Goal: Use online tool/utility: Use online tool/utility

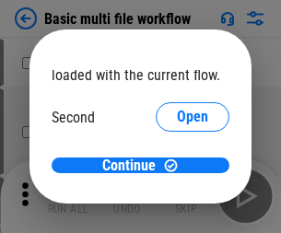
click at [177, 166] on span "Open" at bounding box center [192, 173] width 31 height 15
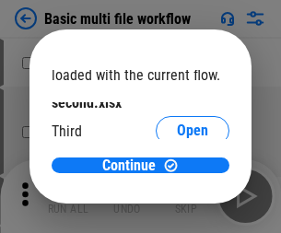
scroll to position [53, 0]
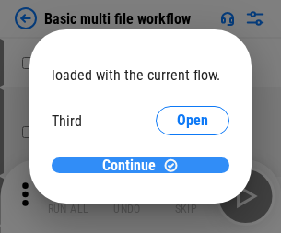
click at [134, 166] on span "Continue" at bounding box center [128, 166] width 53 height 15
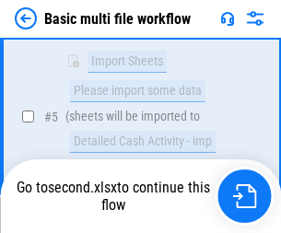
scroll to position [408, 0]
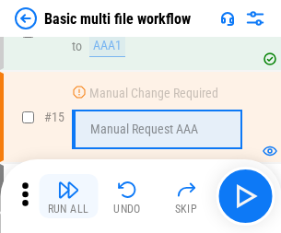
click at [68, 196] on img "button" at bounding box center [68, 190] width 22 height 22
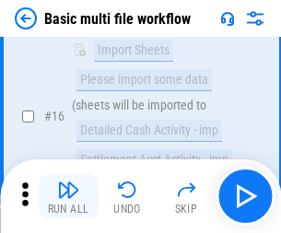
click at [68, 196] on img "button" at bounding box center [68, 190] width 22 height 22
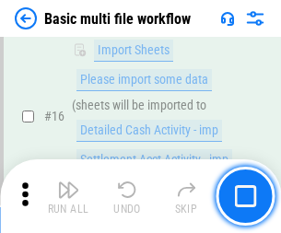
scroll to position [1227, 0]
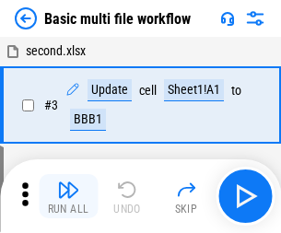
click at [68, 196] on img "button" at bounding box center [68, 190] width 22 height 22
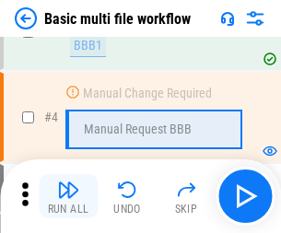
click at [68, 196] on img "button" at bounding box center [68, 190] width 22 height 22
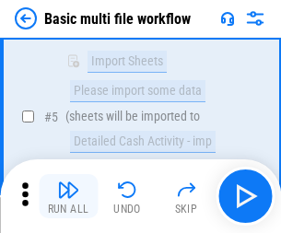
click at [68, 196] on img "button" at bounding box center [68, 190] width 22 height 22
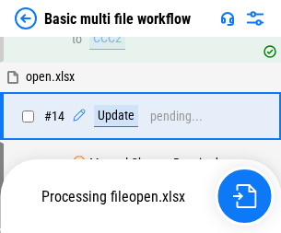
scroll to position [1097, 0]
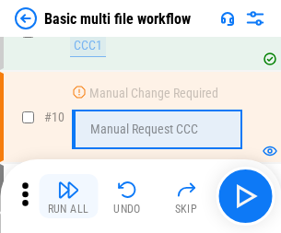
click at [68, 196] on img "button" at bounding box center [68, 190] width 22 height 22
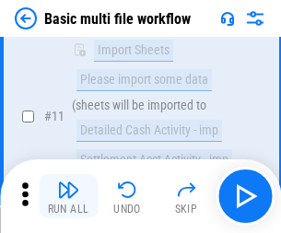
click at [68, 196] on img "button" at bounding box center [68, 190] width 22 height 22
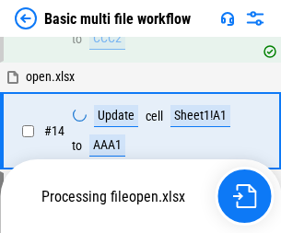
scroll to position [1097, 0]
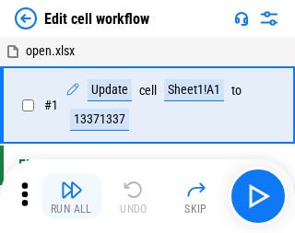
click at [68, 196] on img "button" at bounding box center [72, 190] width 22 height 22
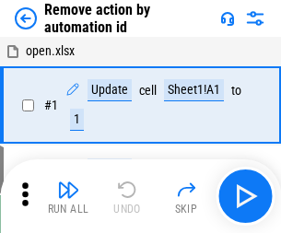
scroll to position [68, 0]
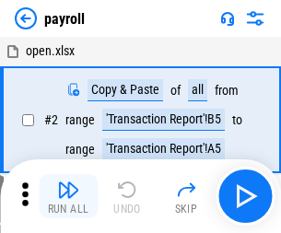
click at [68, 196] on img "button" at bounding box center [68, 190] width 22 height 22
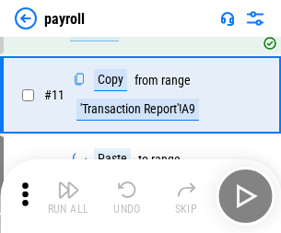
scroll to position [134, 0]
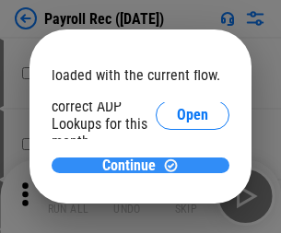
click at [134, 165] on span "Continue" at bounding box center [128, 166] width 53 height 15
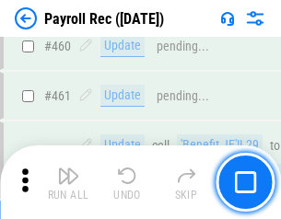
scroll to position [9827, 0]
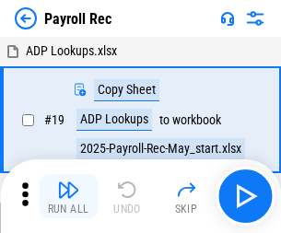
click at [68, 196] on img "button" at bounding box center [68, 190] width 22 height 22
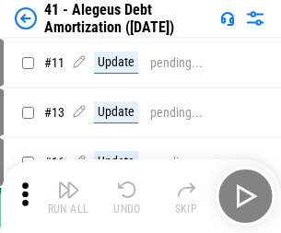
click at [68, 196] on img "button" at bounding box center [68, 190] width 22 height 22
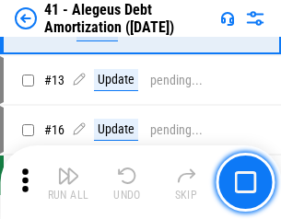
scroll to position [228, 0]
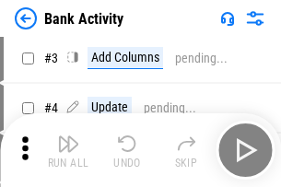
click at [68, 150] on img "button" at bounding box center [68, 144] width 22 height 22
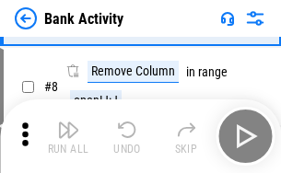
scroll to position [256, 0]
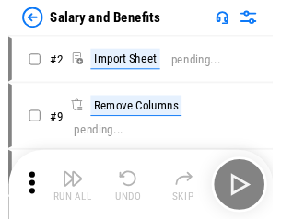
scroll to position [25, 0]
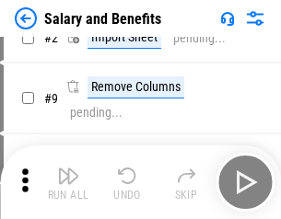
click at [68, 183] on img "button" at bounding box center [68, 176] width 22 height 22
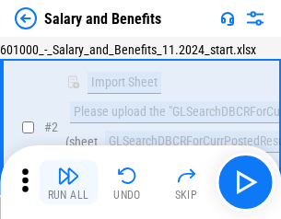
click at [68, 183] on img "button" at bounding box center [68, 176] width 22 height 22
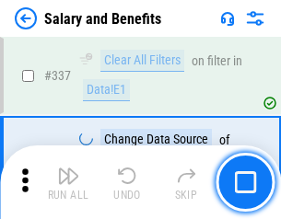
scroll to position [8634, 0]
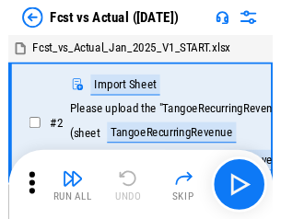
scroll to position [24, 0]
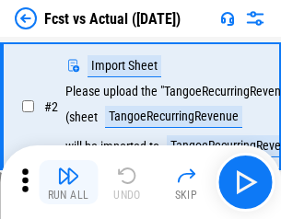
click at [68, 183] on img "button" at bounding box center [68, 176] width 22 height 22
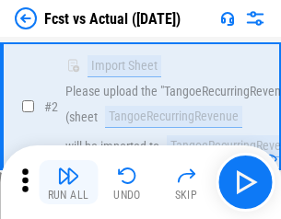
click at [68, 183] on img "button" at bounding box center [68, 176] width 22 height 22
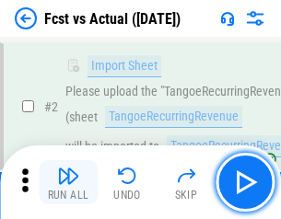
scroll to position [172, 0]
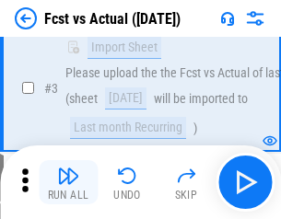
click at [68, 183] on img "button" at bounding box center [68, 176] width 22 height 22
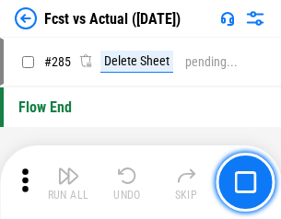
scroll to position [8727, 0]
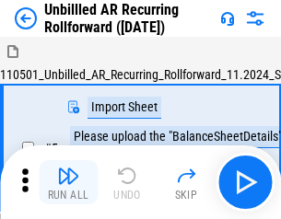
click at [68, 183] on img "button" at bounding box center [68, 176] width 22 height 22
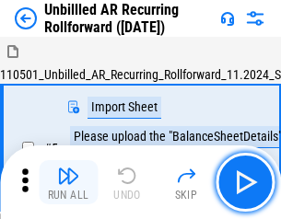
scroll to position [40, 0]
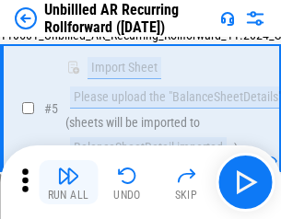
click at [68, 183] on img "button" at bounding box center [68, 176] width 22 height 22
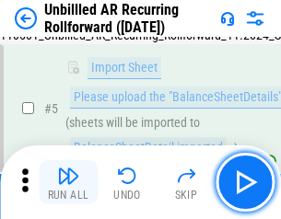
scroll to position [173, 0]
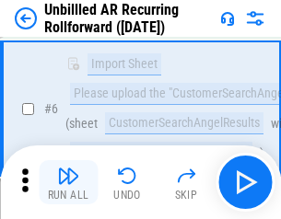
click at [68, 183] on img "button" at bounding box center [68, 176] width 22 height 22
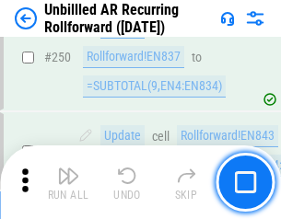
scroll to position [6263, 0]
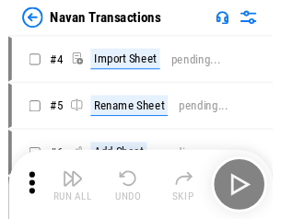
scroll to position [30, 0]
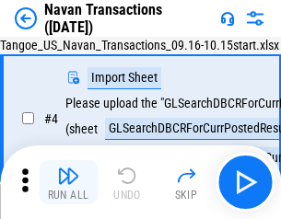
click at [68, 183] on img "button" at bounding box center [68, 176] width 22 height 22
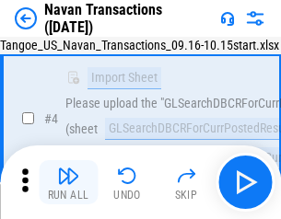
click at [68, 183] on img "button" at bounding box center [68, 176] width 22 height 22
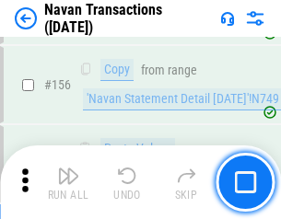
scroll to position [5978, 0]
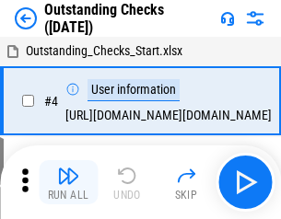
click at [68, 183] on img "button" at bounding box center [68, 176] width 22 height 22
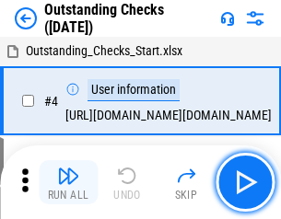
scroll to position [77, 0]
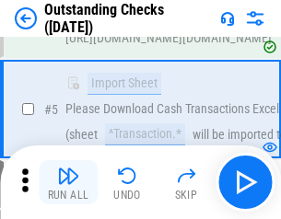
click at [68, 183] on img "button" at bounding box center [68, 176] width 22 height 22
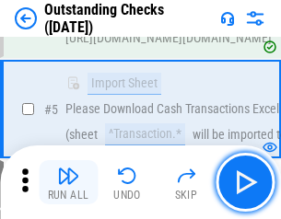
scroll to position [193, 0]
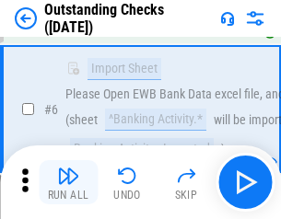
click at [68, 183] on img "button" at bounding box center [68, 176] width 22 height 22
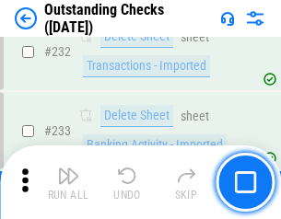
scroll to position [5599, 0]
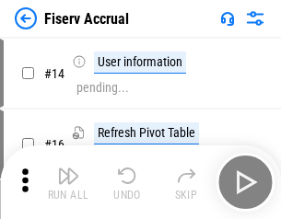
click at [68, 183] on img "button" at bounding box center [68, 176] width 22 height 22
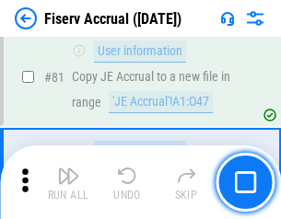
scroll to position [2423, 0]
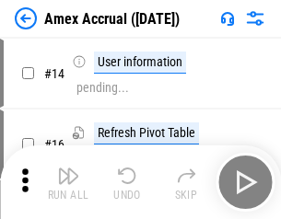
click at [68, 183] on img "button" at bounding box center [68, 176] width 22 height 22
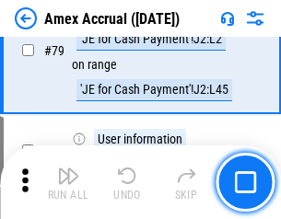
scroll to position [2393, 0]
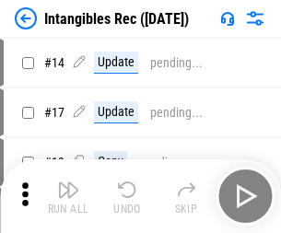
click at [68, 196] on img "button" at bounding box center [68, 190] width 22 height 22
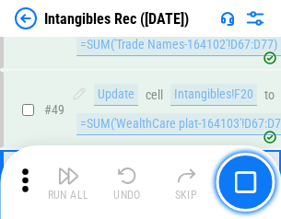
scroll to position [718, 0]
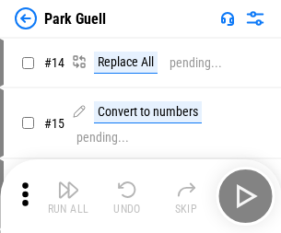
click at [68, 183] on img "button" at bounding box center [68, 190] width 22 height 22
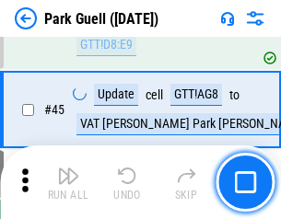
scroll to position [2306, 0]
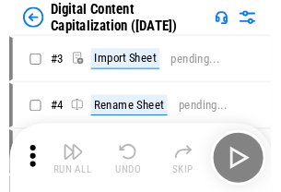
scroll to position [53, 0]
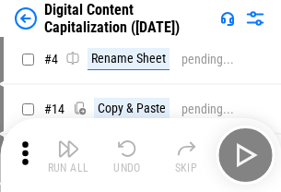
click at [68, 155] on img "button" at bounding box center [68, 148] width 22 height 22
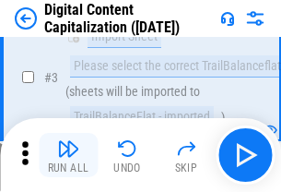
click at [68, 155] on img "button" at bounding box center [68, 148] width 22 height 22
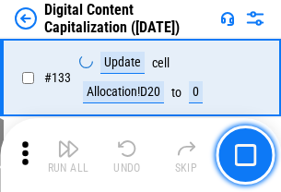
scroll to position [1956, 0]
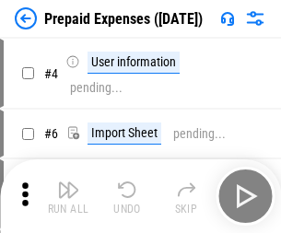
click at [68, 183] on img "button" at bounding box center [68, 190] width 22 height 22
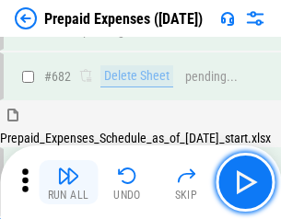
scroll to position [4961, 0]
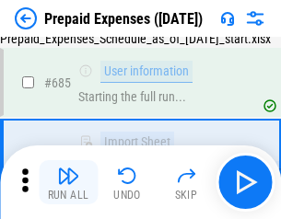
click at [68, 183] on img "button" at bounding box center [68, 176] width 22 height 22
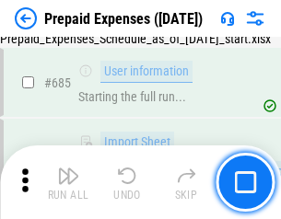
scroll to position [5070, 0]
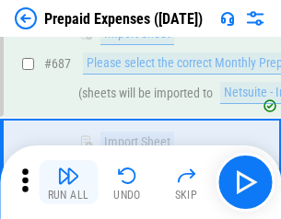
click at [68, 183] on img "button" at bounding box center [68, 176] width 22 height 22
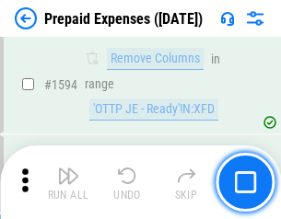
scroll to position [17953, 0]
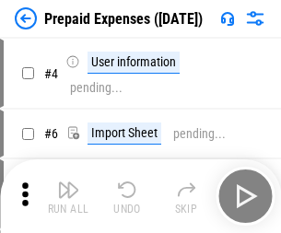
click at [68, 196] on img "button" at bounding box center [68, 190] width 22 height 22
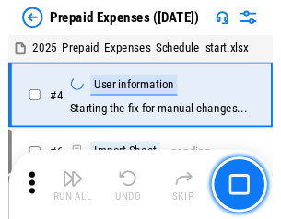
scroll to position [81, 0]
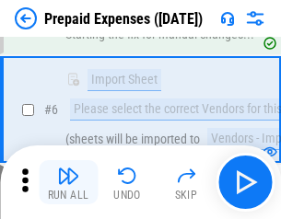
click at [68, 183] on img "button" at bounding box center [68, 176] width 22 height 22
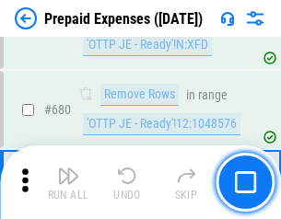
scroll to position [6421, 0]
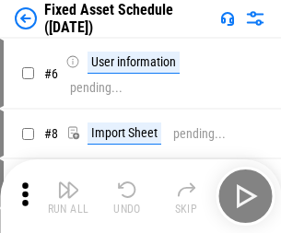
click at [68, 196] on img "button" at bounding box center [68, 190] width 22 height 22
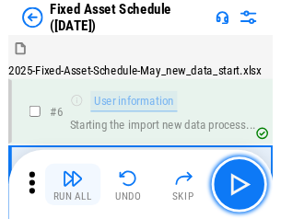
scroll to position [100, 0]
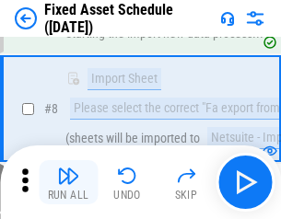
click at [68, 183] on img "button" at bounding box center [68, 176] width 22 height 22
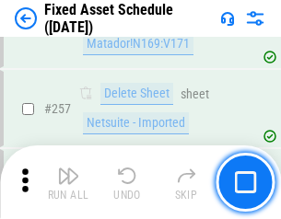
scroll to position [5877, 0]
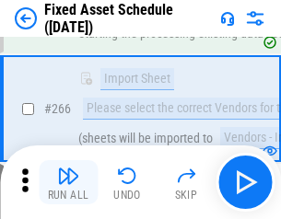
click at [68, 183] on img "button" at bounding box center [68, 176] width 22 height 22
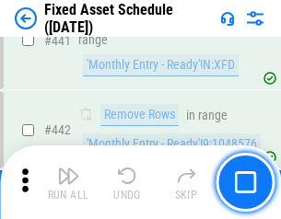
scroll to position [8243, 0]
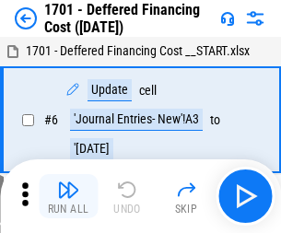
click at [68, 196] on img "button" at bounding box center [68, 190] width 22 height 22
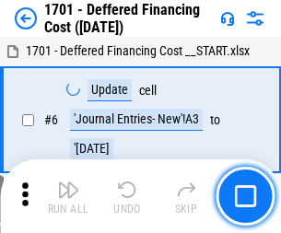
scroll to position [221, 0]
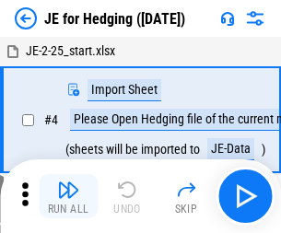
click at [68, 183] on img "button" at bounding box center [68, 190] width 22 height 22
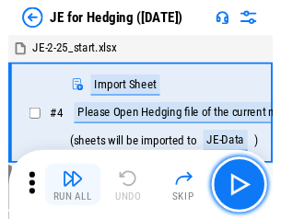
scroll to position [3, 0]
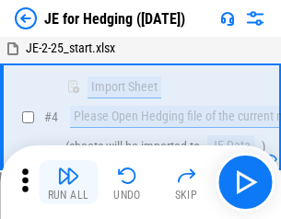
click at [68, 183] on img "button" at bounding box center [68, 176] width 22 height 22
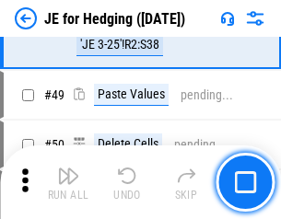
scroll to position [1194, 0]
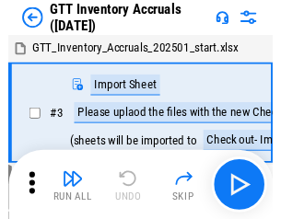
scroll to position [3, 0]
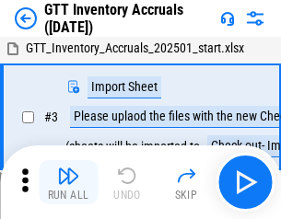
click at [68, 183] on img "button" at bounding box center [68, 176] width 22 height 22
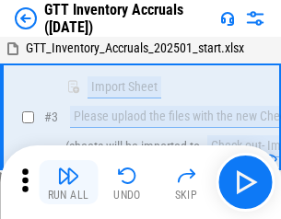
click at [68, 183] on img "button" at bounding box center [68, 176] width 22 height 22
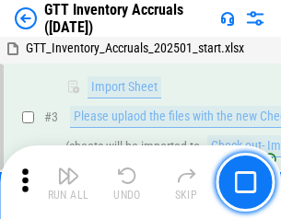
scroll to position [119, 0]
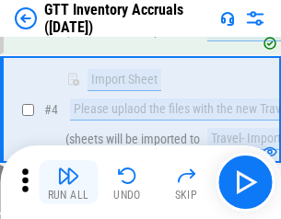
click at [68, 183] on img "button" at bounding box center [68, 176] width 22 height 22
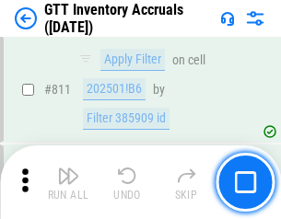
scroll to position [13996, 0]
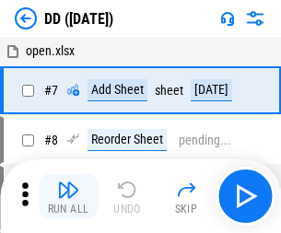
click at [68, 196] on img "button" at bounding box center [68, 190] width 22 height 22
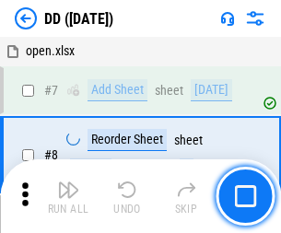
scroll to position [178, 0]
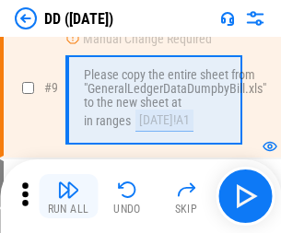
click at [68, 196] on img "button" at bounding box center [68, 190] width 22 height 22
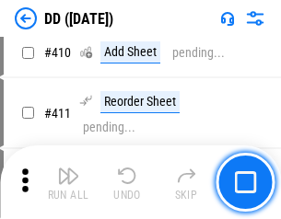
scroll to position [8250, 0]
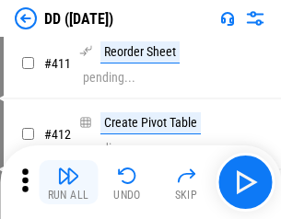
click at [68, 183] on img "button" at bounding box center [68, 176] width 22 height 22
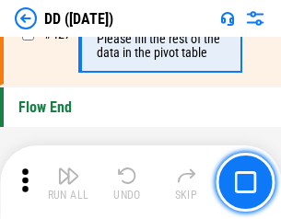
scroll to position [8825, 0]
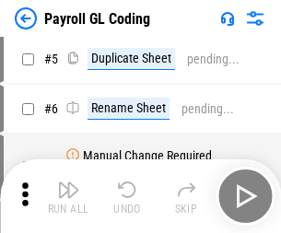
click at [68, 196] on img "button" at bounding box center [68, 190] width 22 height 22
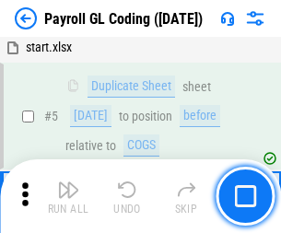
scroll to position [221, 0]
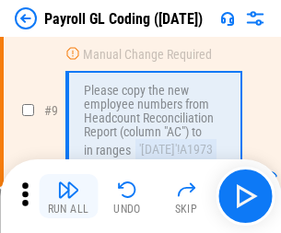
click at [68, 196] on img "button" at bounding box center [68, 190] width 22 height 22
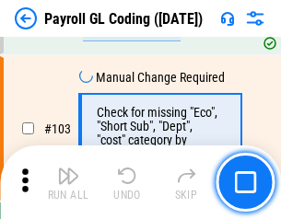
scroll to position [4326, 0]
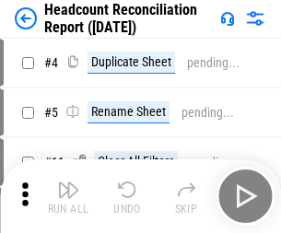
click at [68, 196] on img "button" at bounding box center [68, 190] width 22 height 22
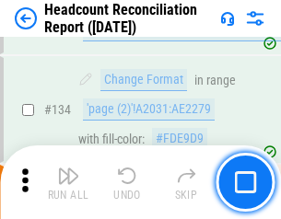
scroll to position [2216, 0]
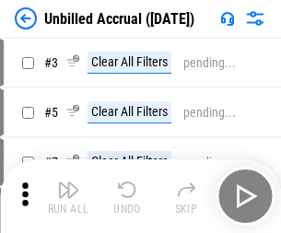
click at [68, 196] on img "button" at bounding box center [68, 190] width 22 height 22
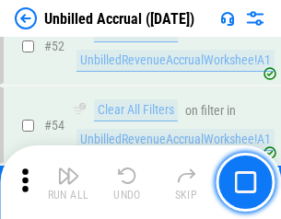
scroll to position [1925, 0]
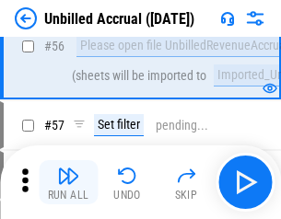
click at [68, 183] on img "button" at bounding box center [68, 176] width 22 height 22
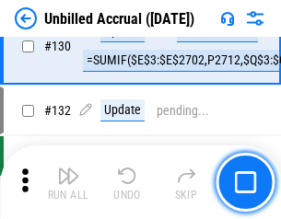
scroll to position [5492, 0]
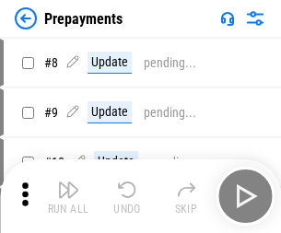
click at [68, 196] on img "button" at bounding box center [68, 190] width 22 height 22
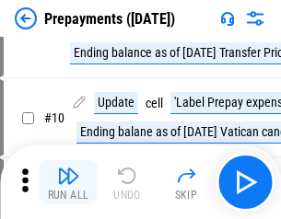
scroll to position [115, 0]
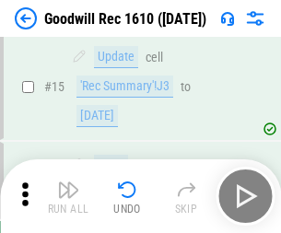
scroll to position [315, 0]
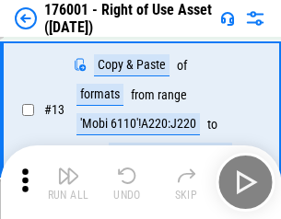
scroll to position [119, 0]
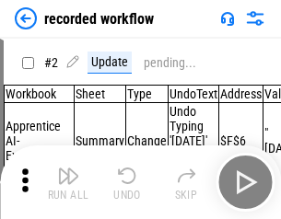
click at [68, 183] on img "button" at bounding box center [68, 176] width 22 height 22
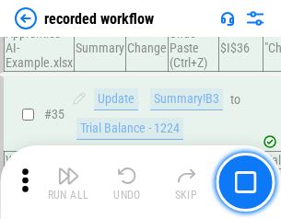
scroll to position [5763, 0]
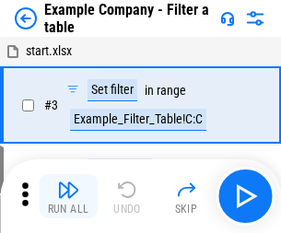
click at [68, 196] on img "button" at bounding box center [68, 190] width 22 height 22
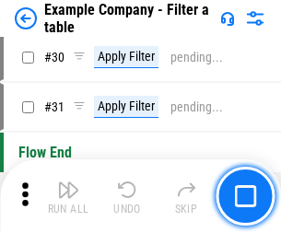
scroll to position [1687, 0]
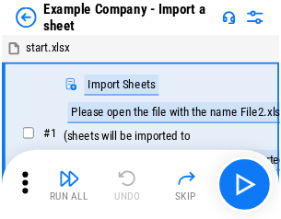
scroll to position [29, 0]
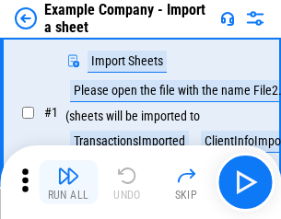
click at [68, 183] on img "button" at bounding box center [68, 176] width 22 height 22
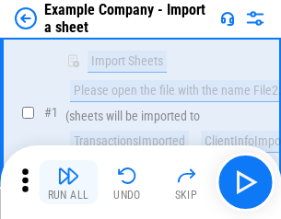
click at [68, 183] on img "button" at bounding box center [68, 176] width 22 height 22
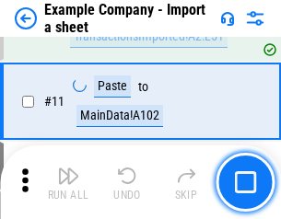
scroll to position [408, 0]
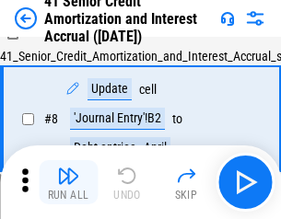
click at [68, 183] on img "button" at bounding box center [68, 176] width 22 height 22
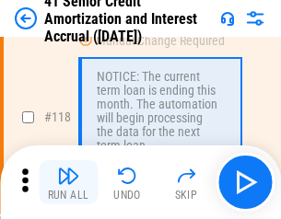
click at [68, 183] on img "button" at bounding box center [68, 176] width 22 height 22
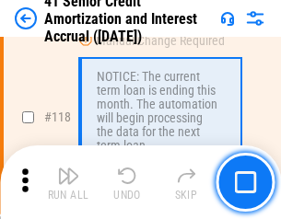
scroll to position [1740, 0]
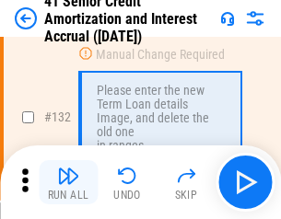
click at [68, 183] on img "button" at bounding box center [68, 176] width 22 height 22
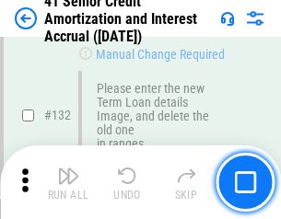
scroll to position [1927, 0]
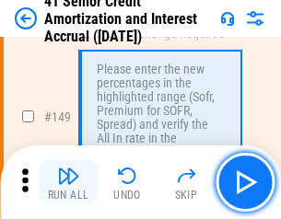
click at [68, 183] on img "button" at bounding box center [68, 176] width 22 height 22
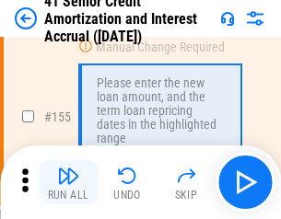
click at [68, 183] on img "button" at bounding box center [68, 176] width 22 height 22
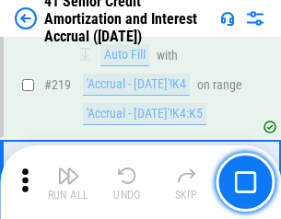
scroll to position [4130, 0]
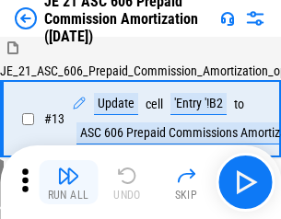
click at [68, 183] on img "button" at bounding box center [68, 176] width 22 height 22
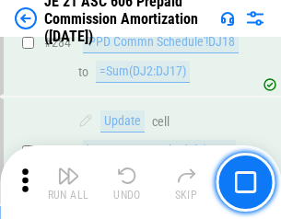
scroll to position [3393, 0]
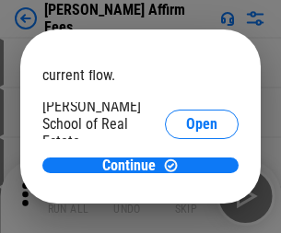
click at [186, 214] on span "Open" at bounding box center [201, 221] width 31 height 15
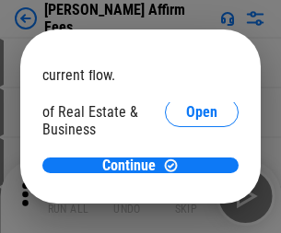
click at [186, 193] on span "Open" at bounding box center [201, 200] width 31 height 15
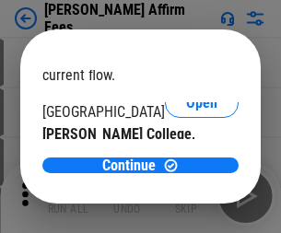
click at [186, 172] on span "Open" at bounding box center [201, 179] width 31 height 15
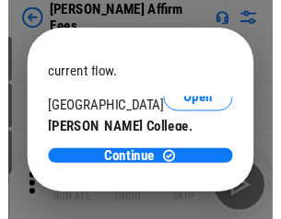
scroll to position [290, 0]
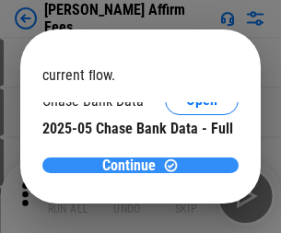
click at [134, 165] on span "Continue" at bounding box center [128, 166] width 53 height 15
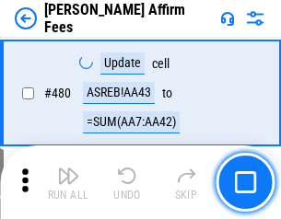
scroll to position [5014, 0]
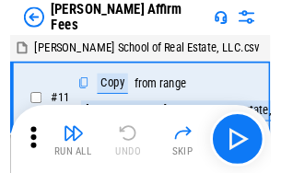
scroll to position [18, 0]
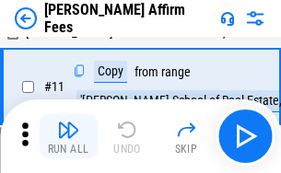
click at [68, 136] on img "button" at bounding box center [68, 130] width 22 height 22
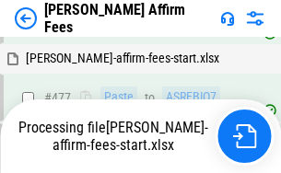
scroll to position [5037, 0]
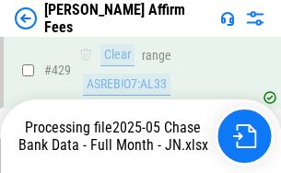
scroll to position [4836, 0]
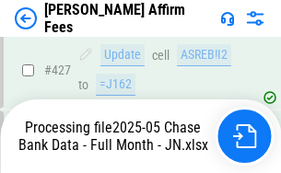
scroll to position [4836, 0]
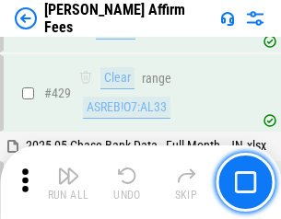
scroll to position [4813, 0]
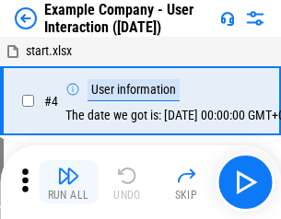
click at [68, 183] on img "button" at bounding box center [68, 176] width 22 height 22
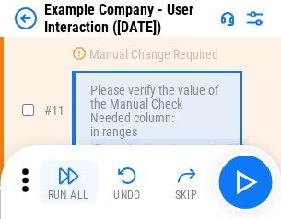
click at [68, 183] on img "button" at bounding box center [68, 176] width 22 height 22
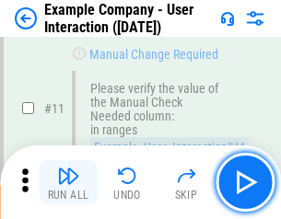
scroll to position [399, 0]
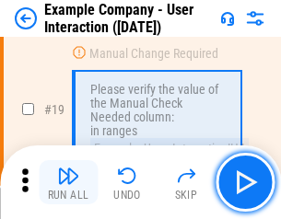
click at [68, 183] on img "button" at bounding box center [68, 176] width 22 height 22
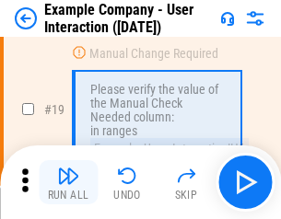
click at [68, 183] on img "button" at bounding box center [68, 176] width 22 height 22
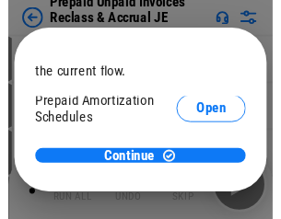
scroll to position [110, 0]
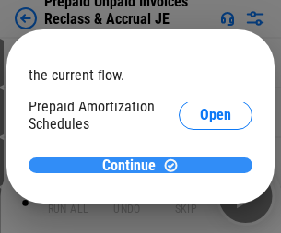
click at [134, 165] on span "Continue" at bounding box center [128, 166] width 53 height 15
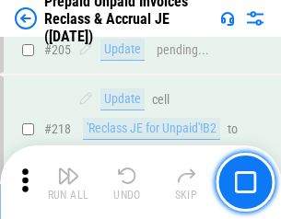
scroll to position [2390, 0]
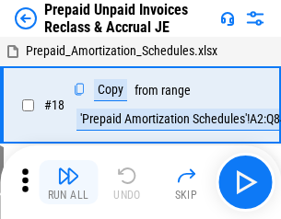
click at [68, 183] on img "button" at bounding box center [68, 176] width 22 height 22
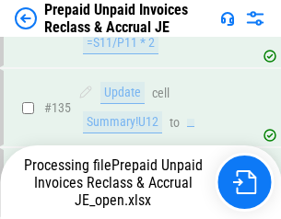
scroll to position [2296, 0]
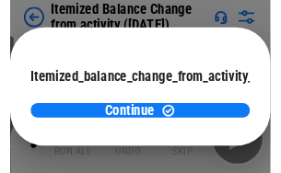
scroll to position [135, 0]
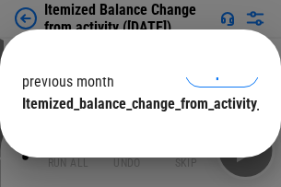
click at [134, 134] on span "Continue" at bounding box center [128, 141] width 53 height 15
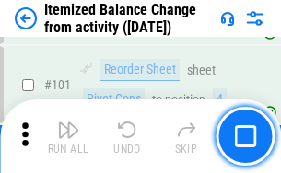
scroll to position [3084, 0]
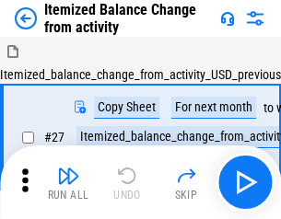
scroll to position [29, 0]
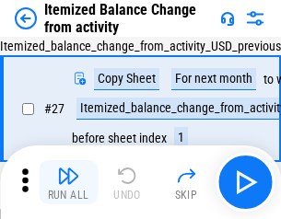
click at [68, 183] on img "button" at bounding box center [68, 176] width 22 height 22
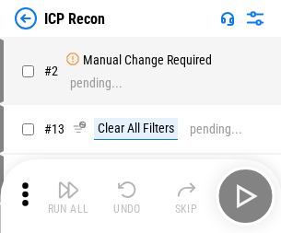
scroll to position [8, 0]
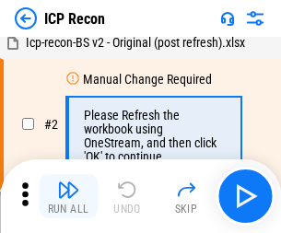
click at [68, 196] on img "button" at bounding box center [68, 190] width 22 height 22
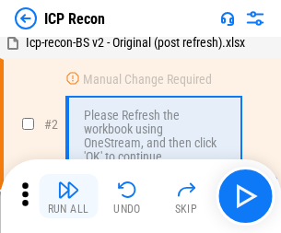
click at [68, 196] on img "button" at bounding box center [68, 190] width 22 height 22
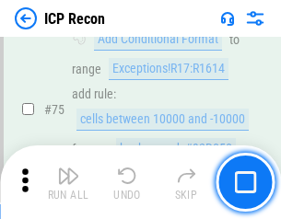
scroll to position [1657, 0]
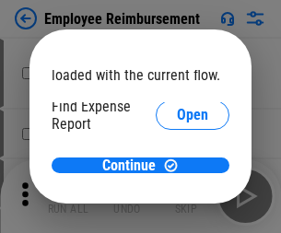
click at [177, 214] on span "Open" at bounding box center [192, 221] width 31 height 15
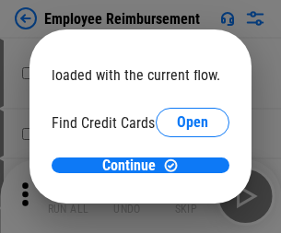
scroll to position [108, 0]
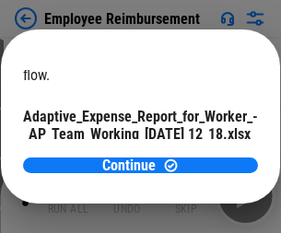
click at [206, 155] on span "Open" at bounding box center [221, 162] width 31 height 15
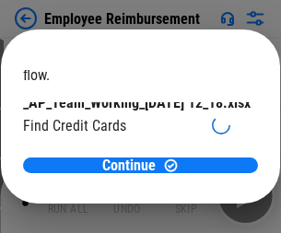
scroll to position [192, 0]
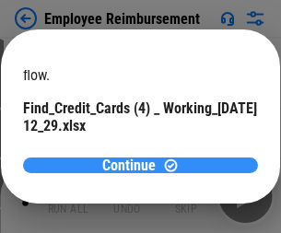
click at [134, 165] on span "Continue" at bounding box center [128, 166] width 53 height 15
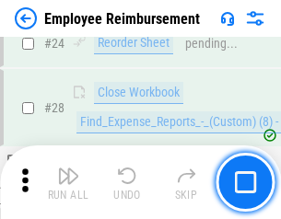
scroll to position [862, 0]
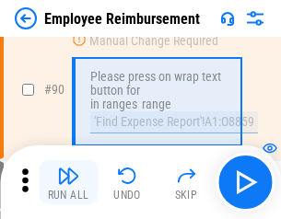
click at [68, 183] on img "button" at bounding box center [68, 176] width 22 height 22
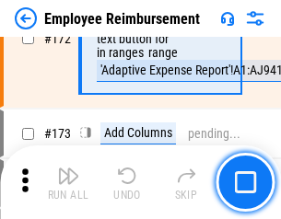
click at [68, 183] on img "button" at bounding box center [68, 176] width 22 height 22
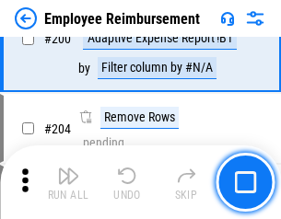
scroll to position [4665, 0]
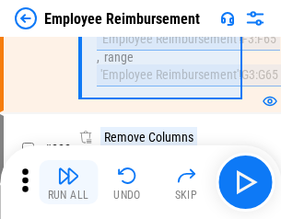
click at [68, 183] on img "button" at bounding box center [68, 176] width 22 height 22
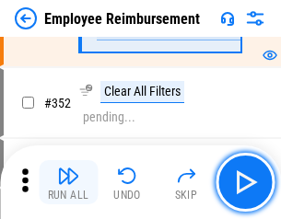
click at [68, 183] on img "button" at bounding box center [68, 176] width 22 height 22
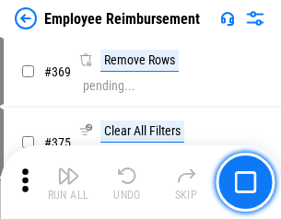
scroll to position [9506, 0]
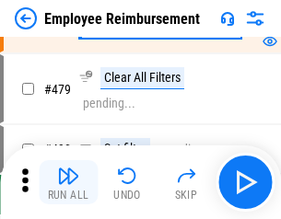
click at [68, 183] on img "button" at bounding box center [68, 176] width 22 height 22
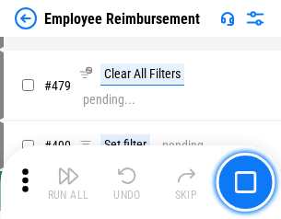
scroll to position [11273, 0]
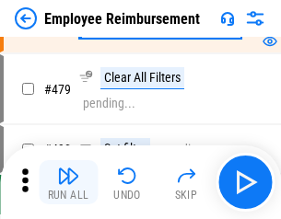
click at [68, 183] on img "button" at bounding box center [68, 176] width 22 height 22
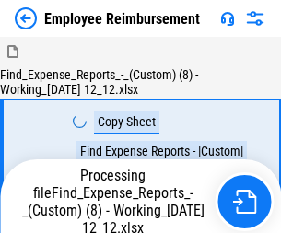
scroll to position [63, 0]
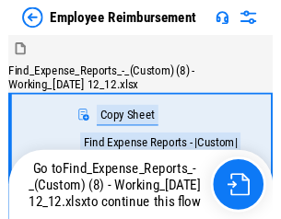
scroll to position [63, 0]
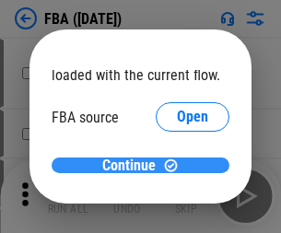
click at [134, 166] on span "Continue" at bounding box center [128, 166] width 53 height 15
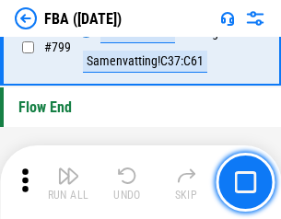
scroll to position [16506, 0]
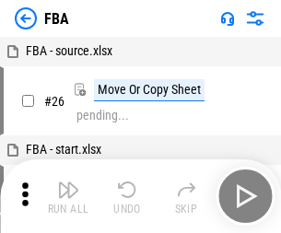
click at [68, 196] on img "button" at bounding box center [68, 190] width 22 height 22
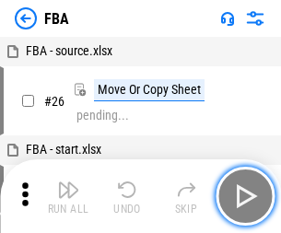
scroll to position [18, 0]
